Goal: Information Seeking & Learning: Learn about a topic

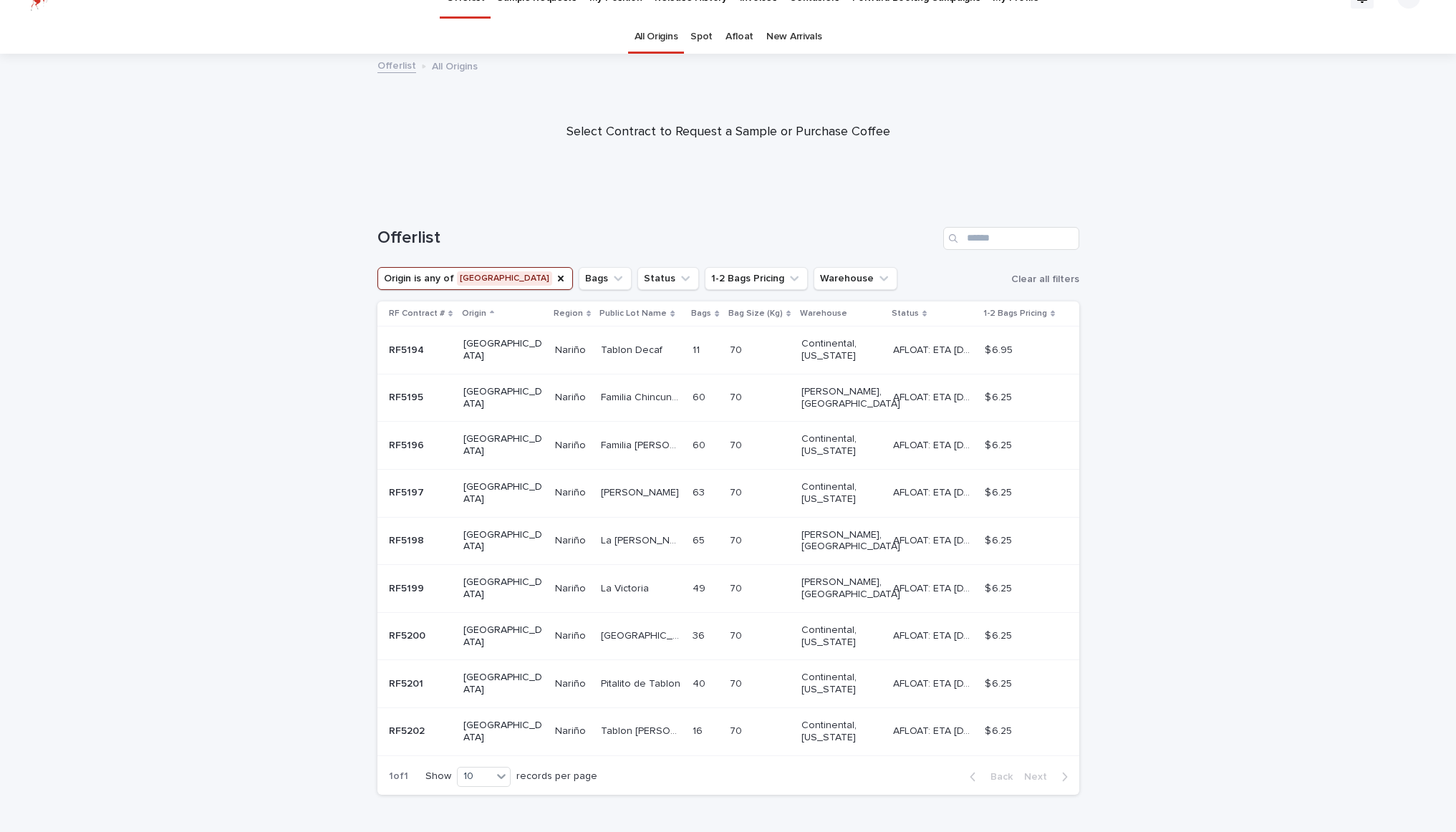
scroll to position [36, 0]
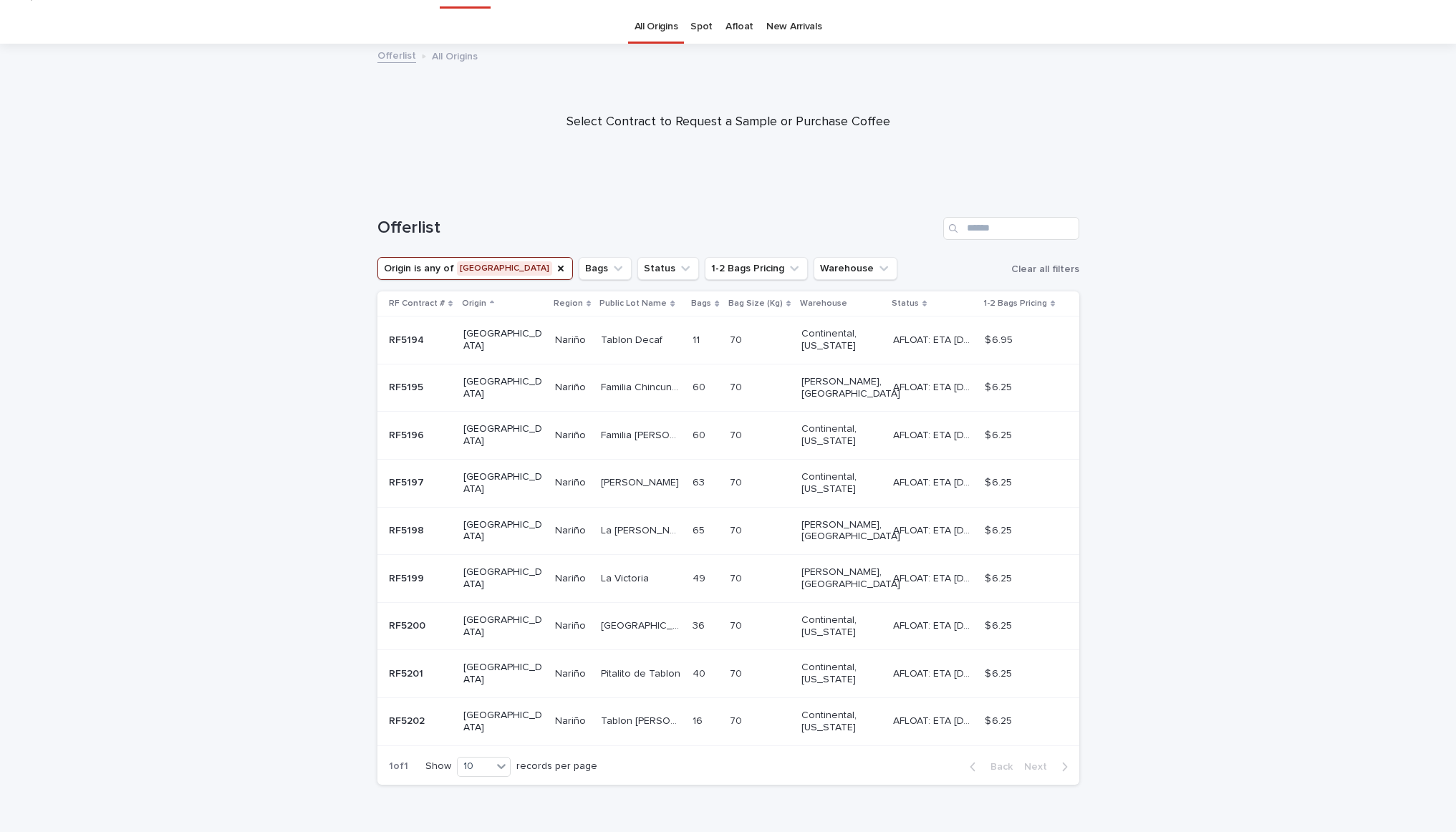
click at [415, 712] on p "RF5202" at bounding box center [408, 720] width 39 height 15
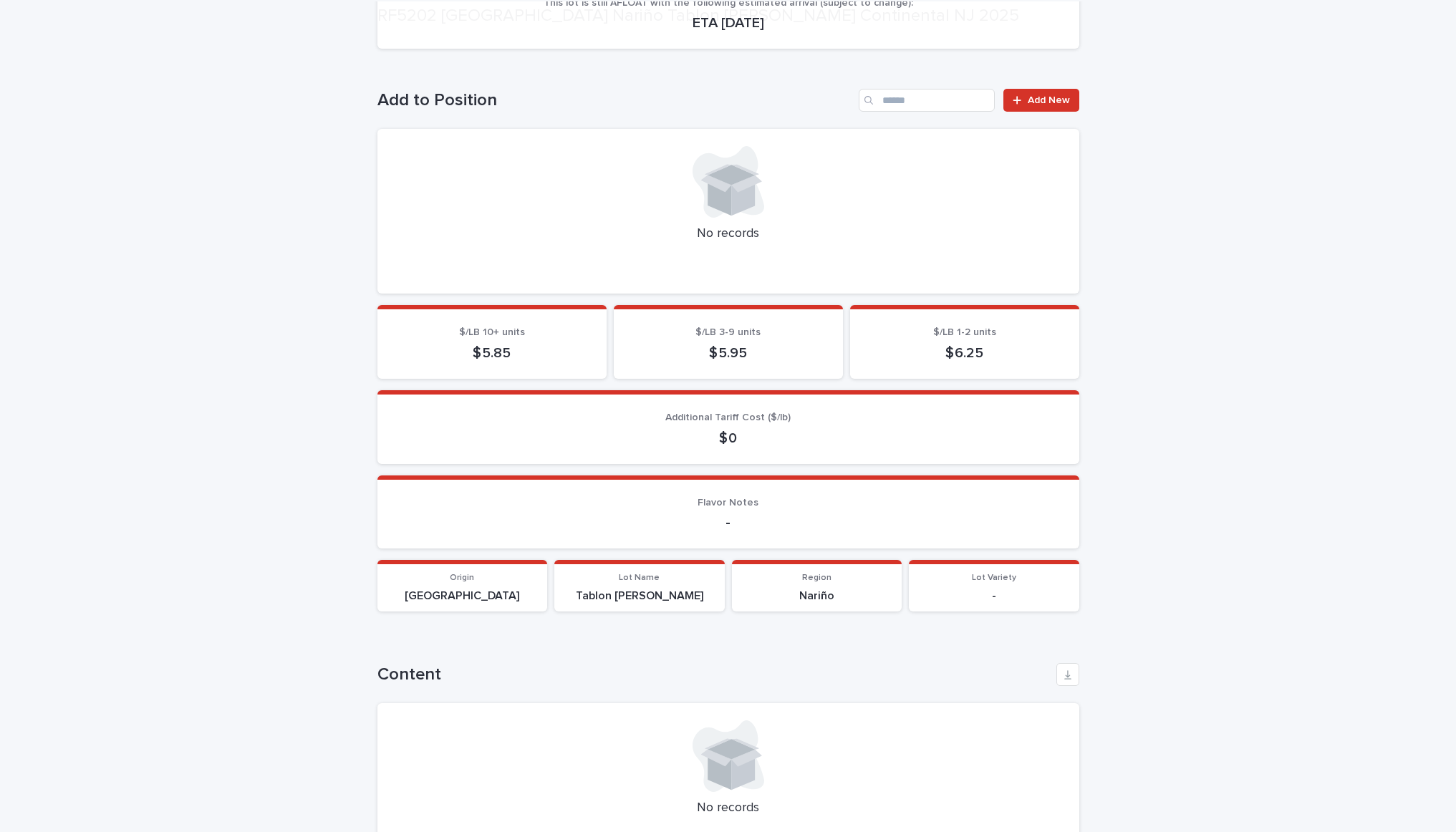
scroll to position [412, 0]
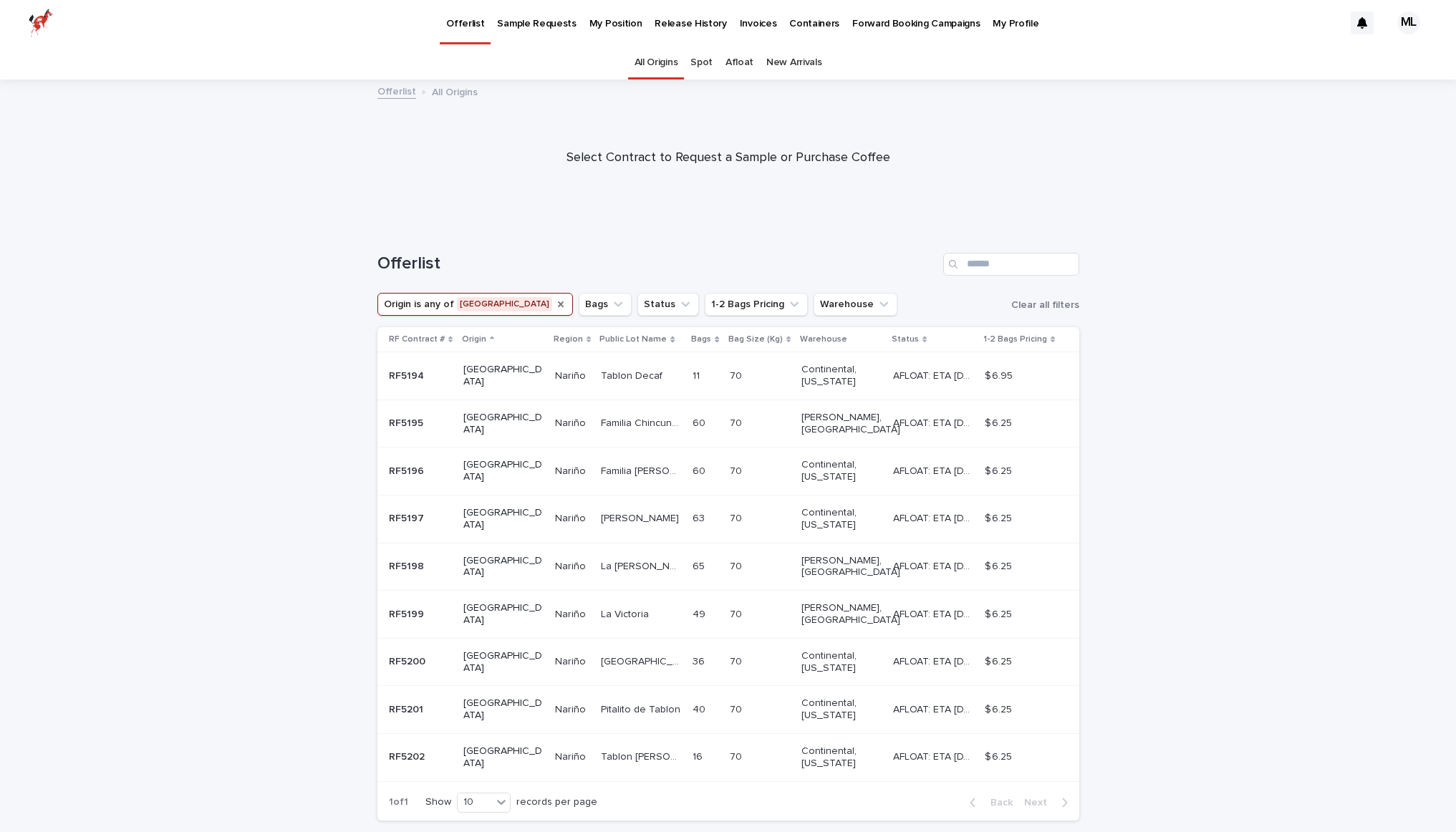
click at [555, 305] on icon "Origin" at bounding box center [561, 304] width 12 height 12
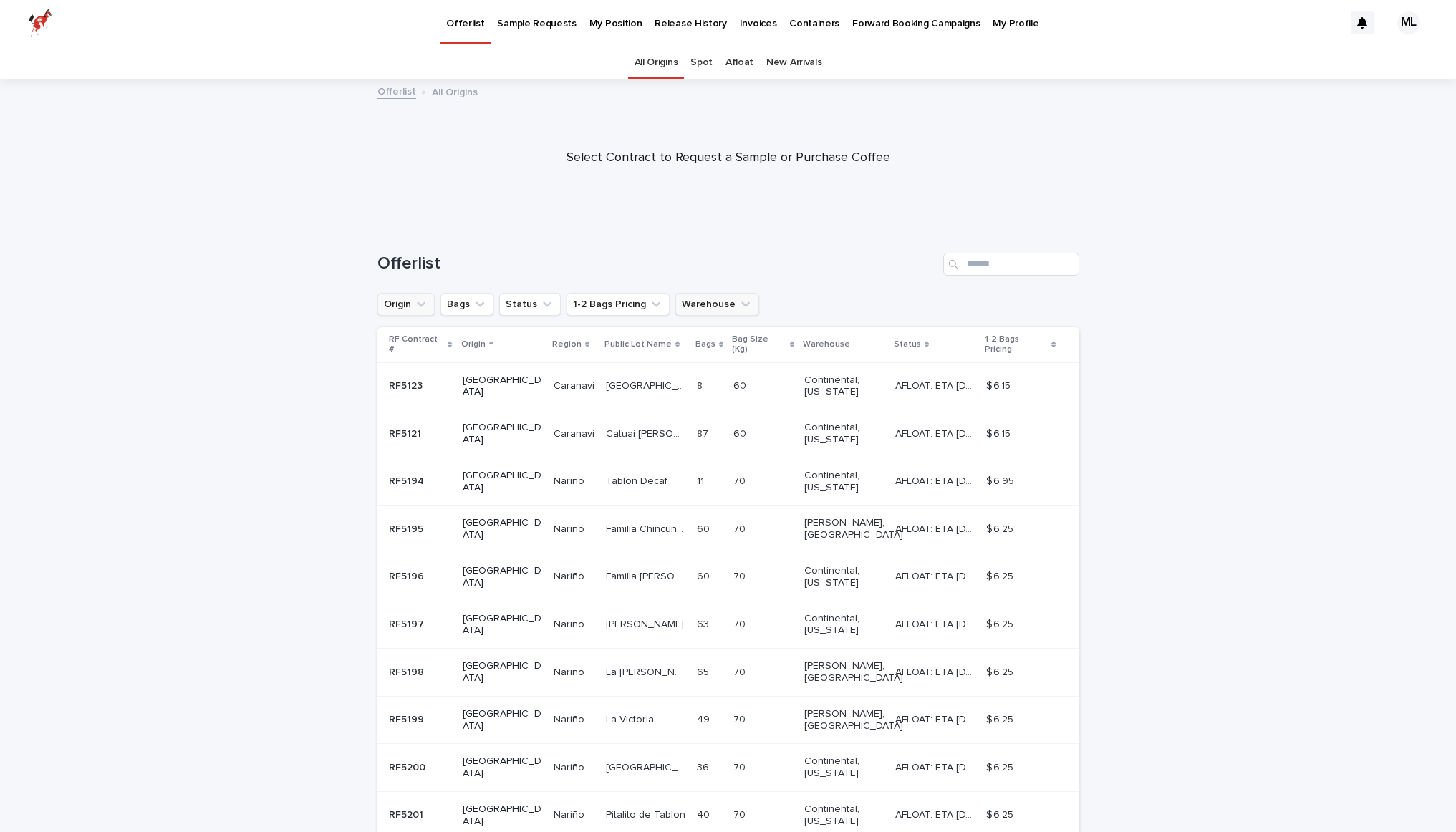
click at [707, 294] on button "Warehouse" at bounding box center [717, 304] width 84 height 23
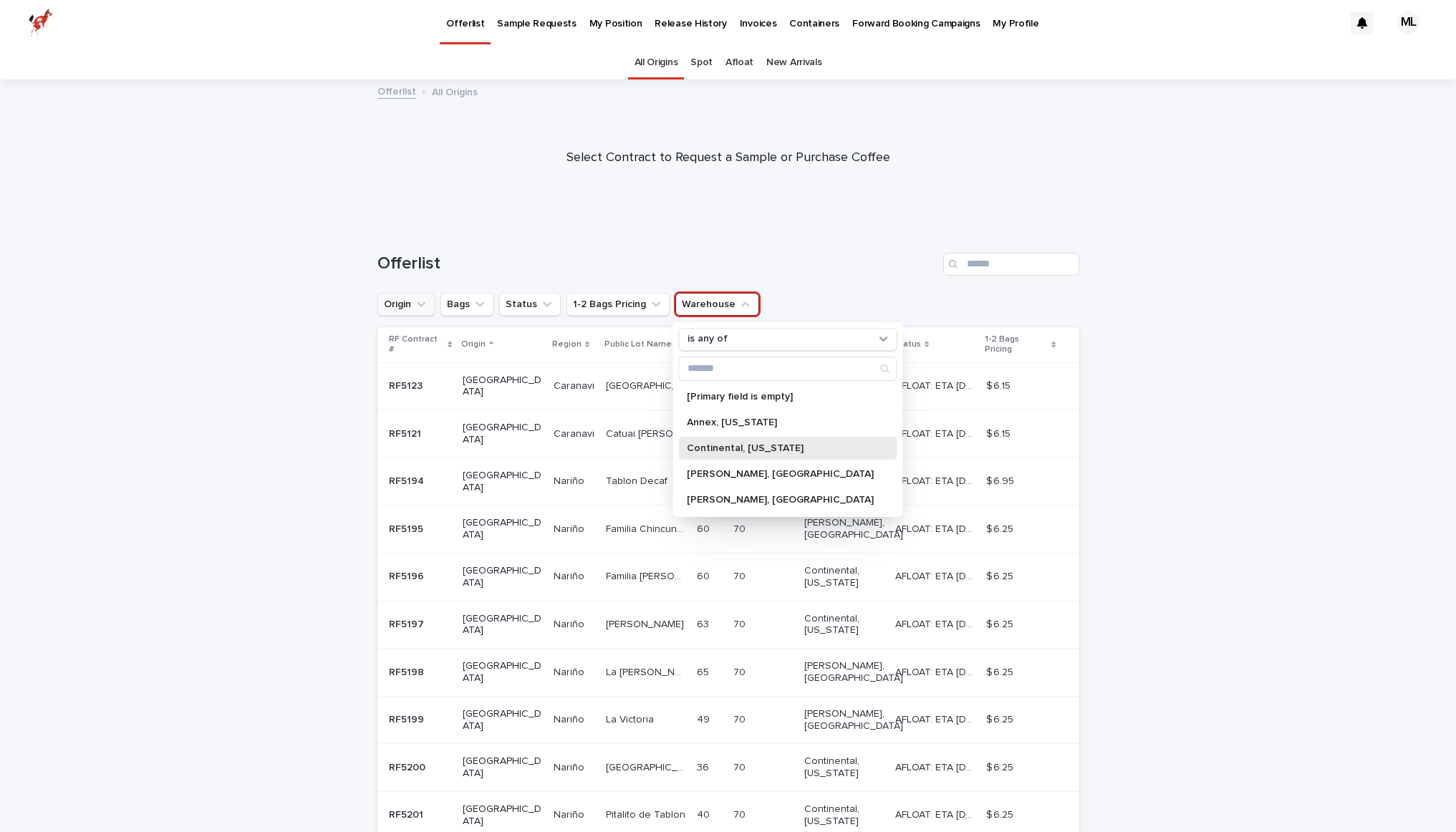
click at [749, 442] on div "Continental, [US_STATE]" at bounding box center [787, 448] width 219 height 23
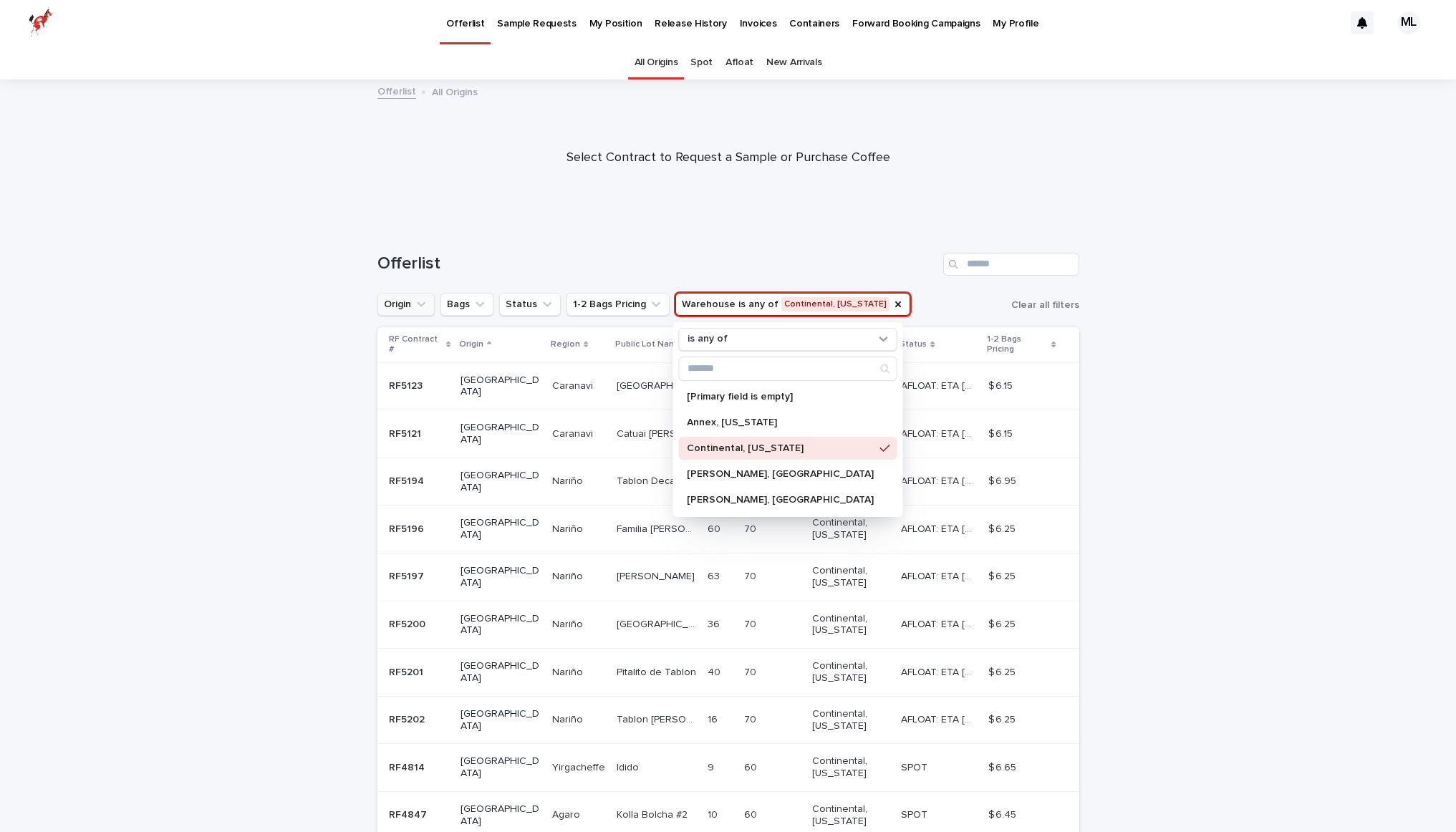
click at [283, 111] on div at bounding box center [728, 151] width 1456 height 143
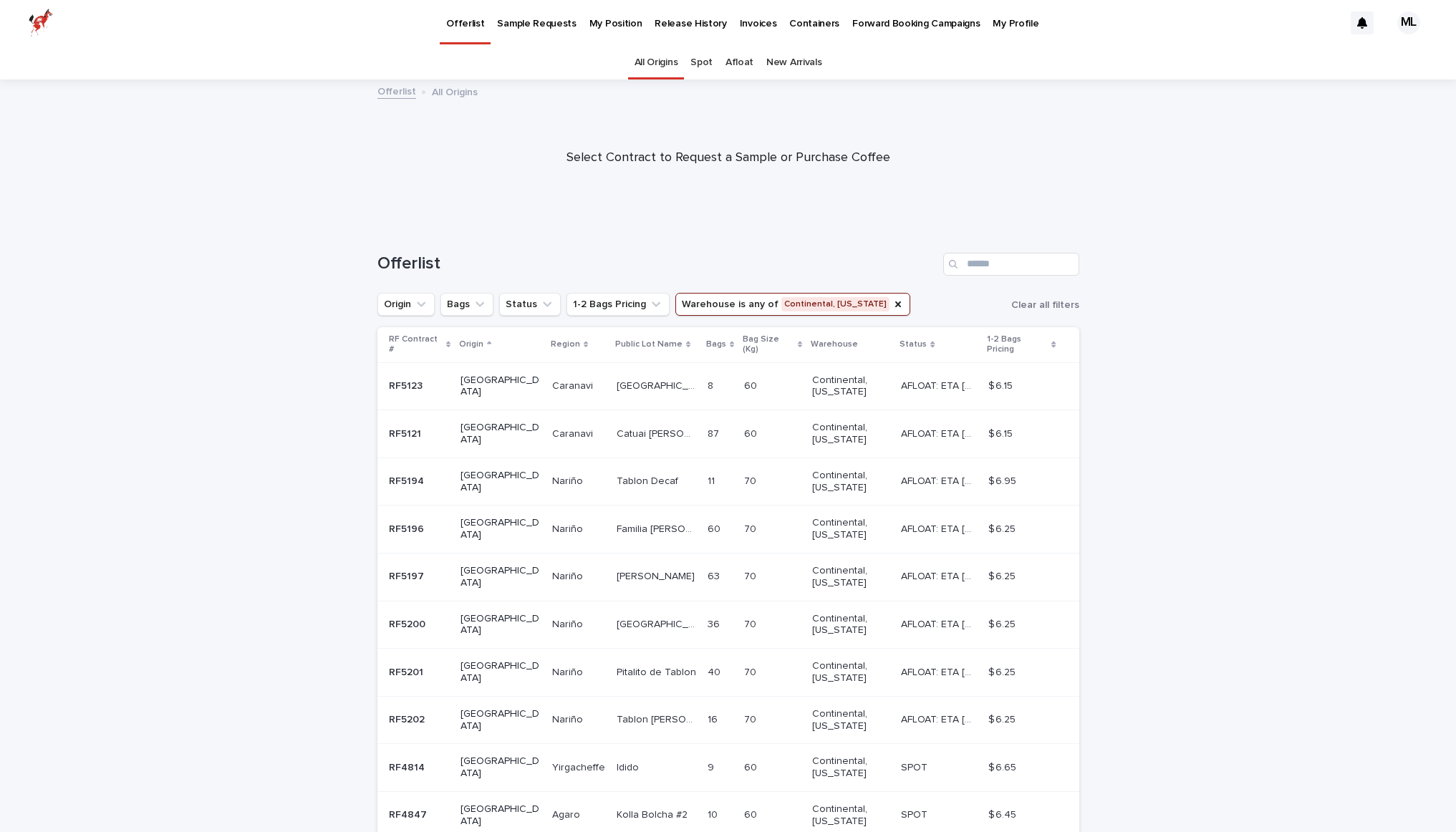
click at [925, 377] on p "AFLOAT: ETA [DATE]" at bounding box center [940, 384] width 79 height 15
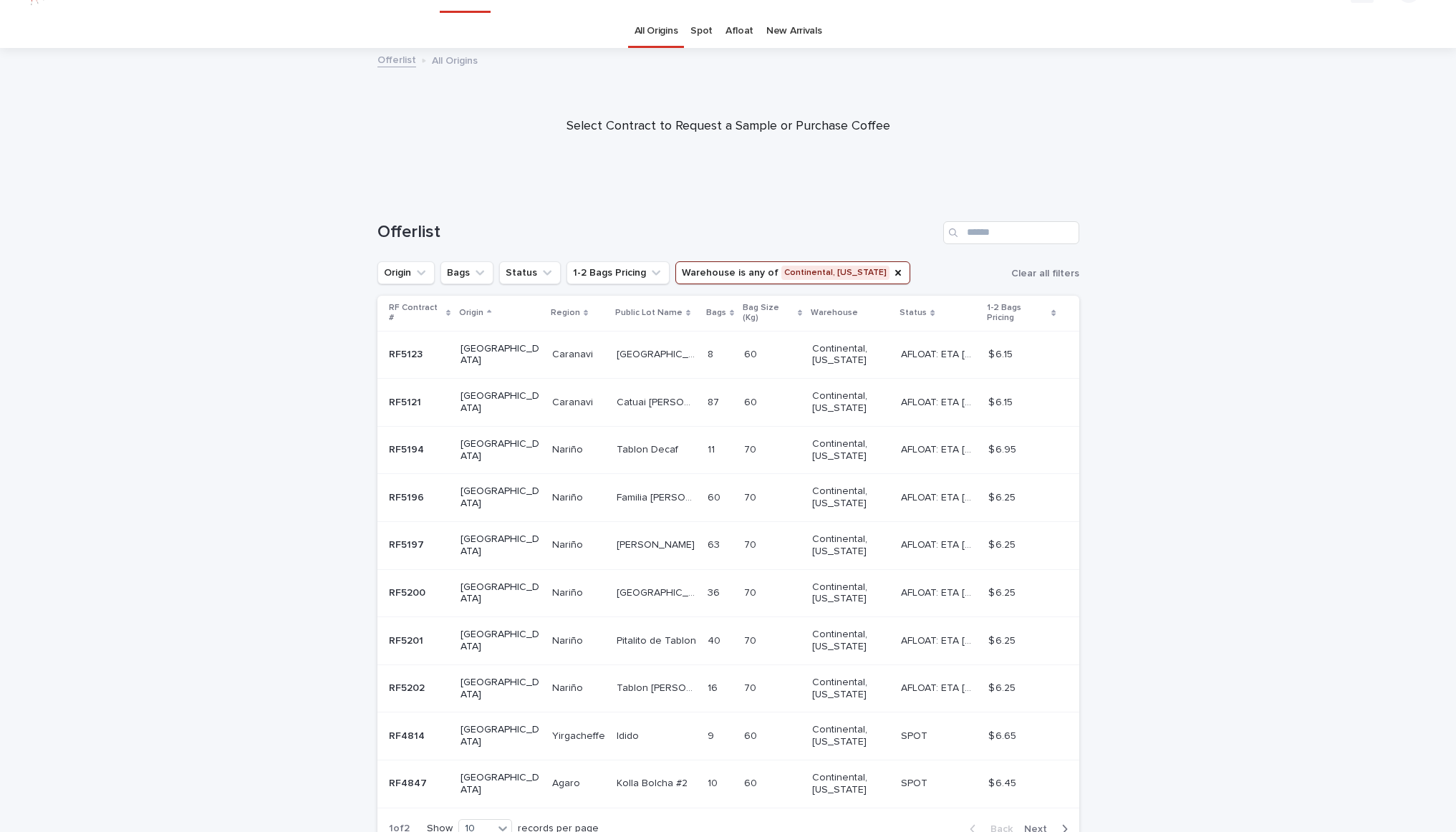
scroll to position [45, 0]
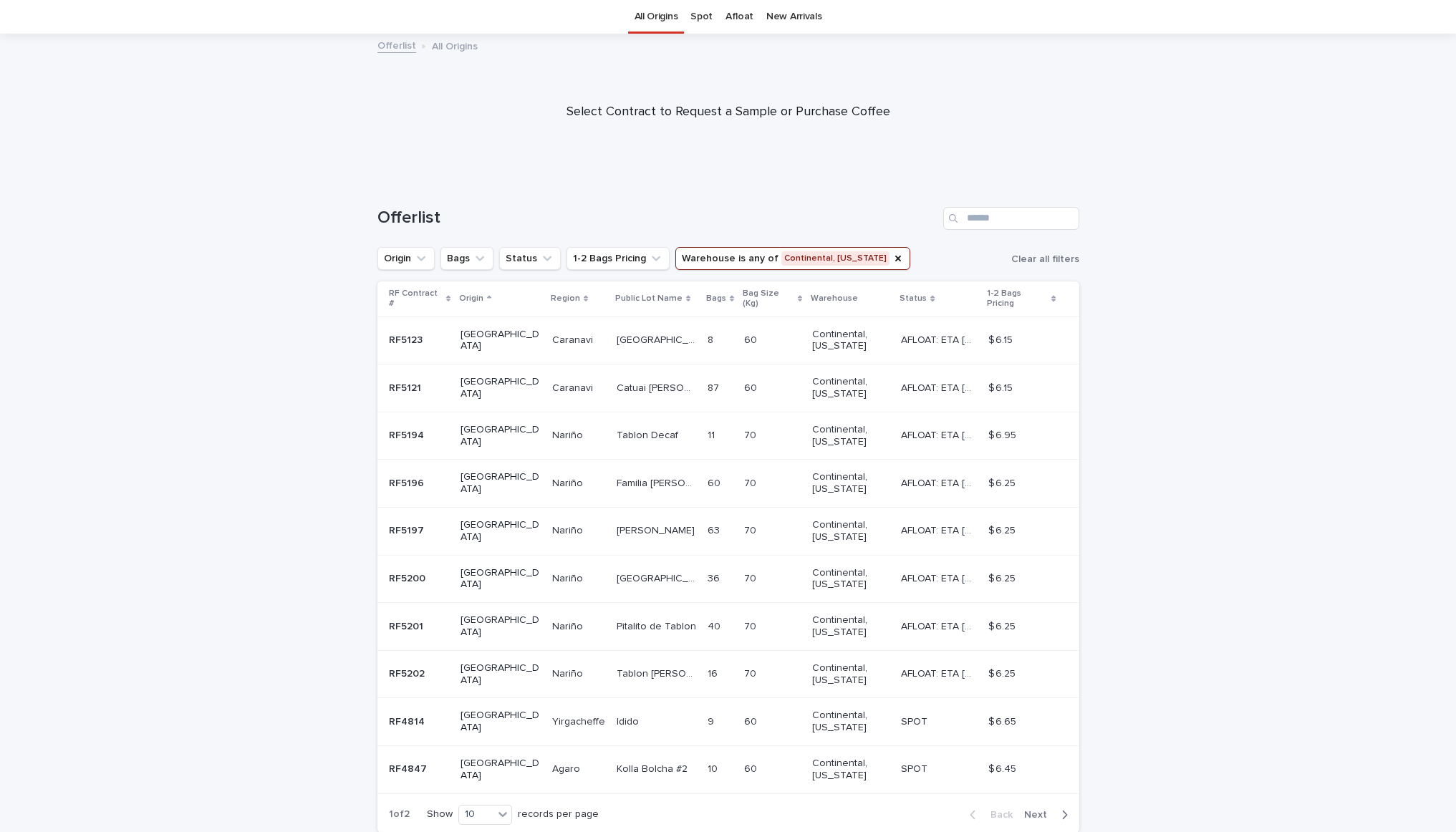
click at [1041, 810] on span "Next" at bounding box center [1040, 815] width 32 height 10
